Goal: Transaction & Acquisition: Purchase product/service

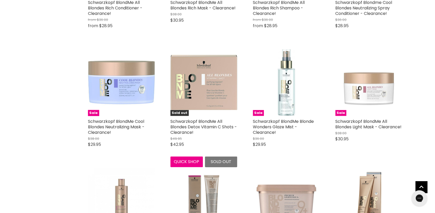
scroll to position [785, 0]
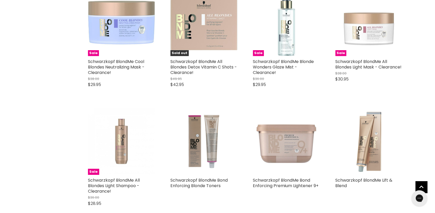
click at [364, 142] on img "Main content" at bounding box center [368, 141] width 67 height 67
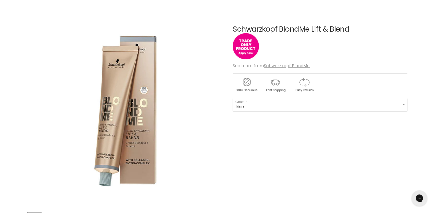
scroll to position [52, 0]
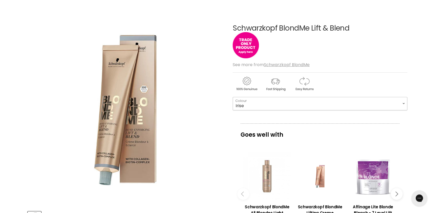
click at [404, 103] on select "Irise Sand Ash Ice" at bounding box center [320, 103] width 175 height 13
click at [233, 97] on select "Irise Sand Ash Ice" at bounding box center [320, 103] width 175 height 13
select select "Ash"
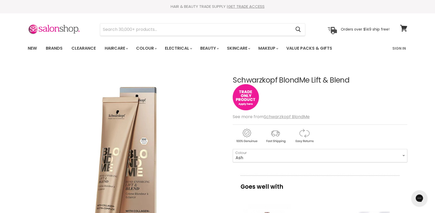
click at [249, 99] on img "Main content" at bounding box center [246, 97] width 26 height 26
